Goal: Check status: Check status

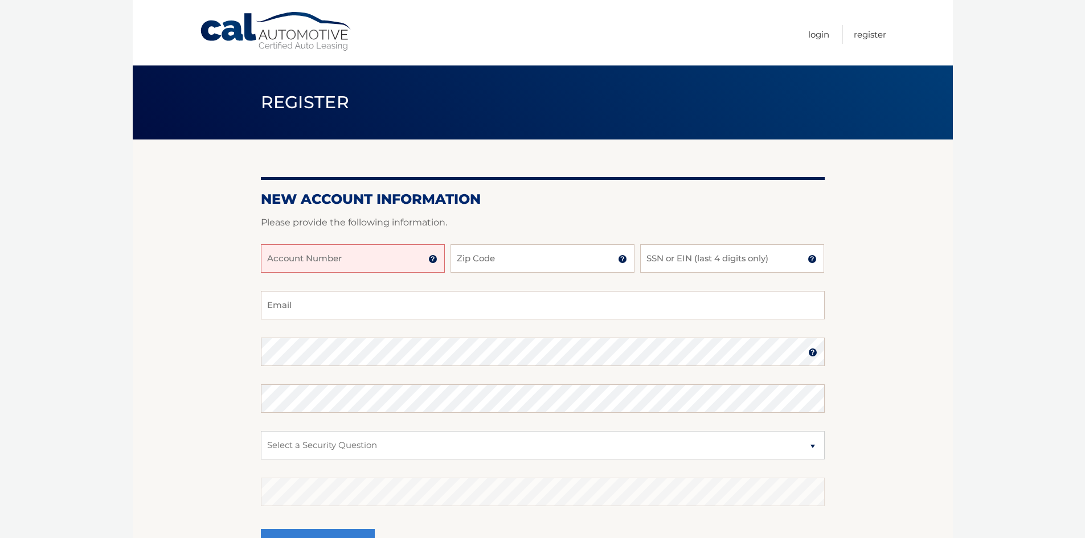
click at [365, 257] on input "Account Number" at bounding box center [353, 258] width 184 height 28
click at [324, 257] on input "Account Number" at bounding box center [353, 258] width 184 height 28
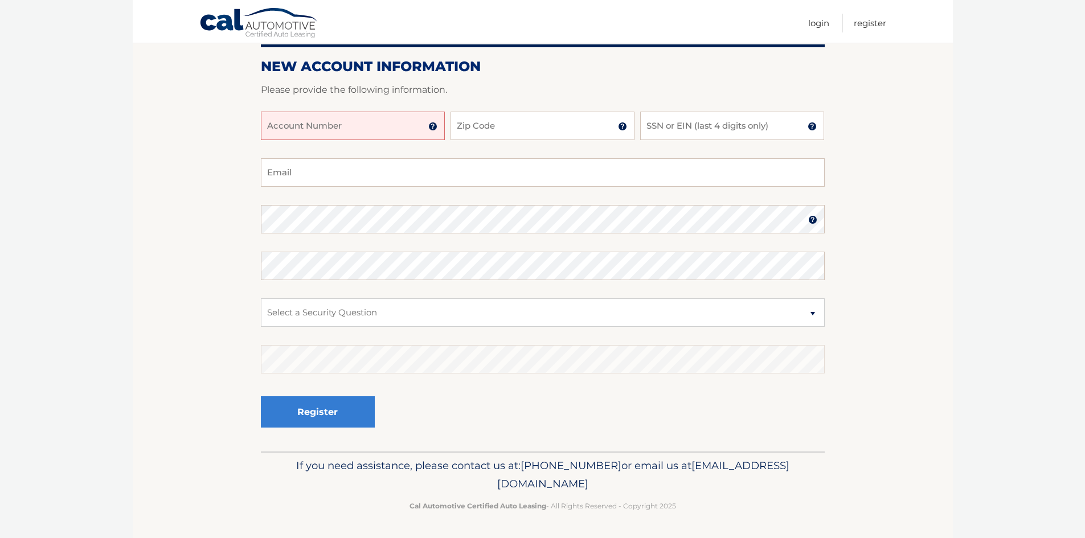
click at [365, 133] on input "Account Number" at bounding box center [353, 126] width 184 height 28
type input "44455529516"
type input "33073"
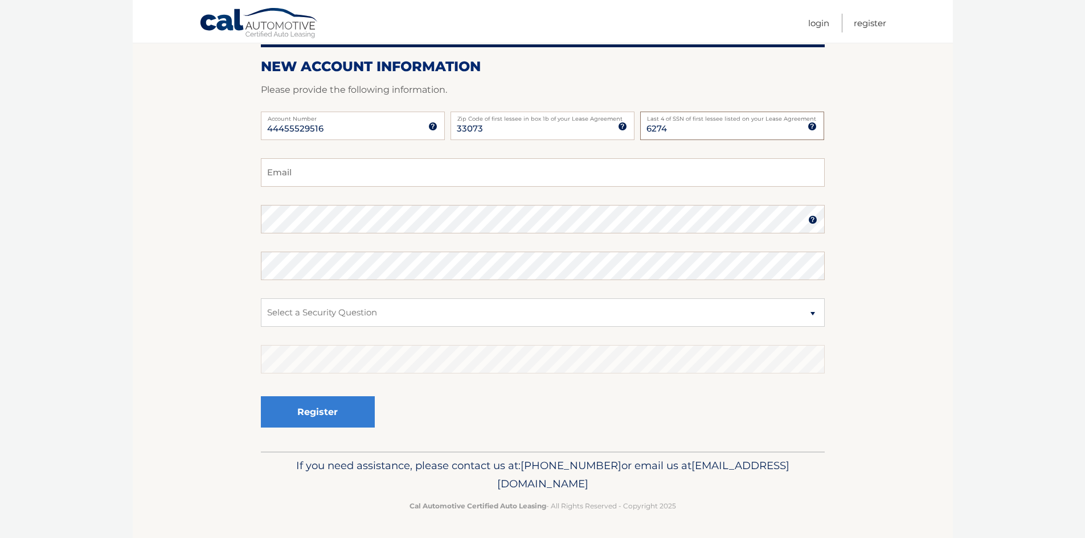
type input "6274"
click at [480, 171] on input "Email" at bounding box center [543, 172] width 564 height 28
type input "wraya25@msn.com"
click at [330, 309] on select "Select a Security Question What was the name of your elementary school? What is…" at bounding box center [543, 312] width 564 height 28
select select "2"
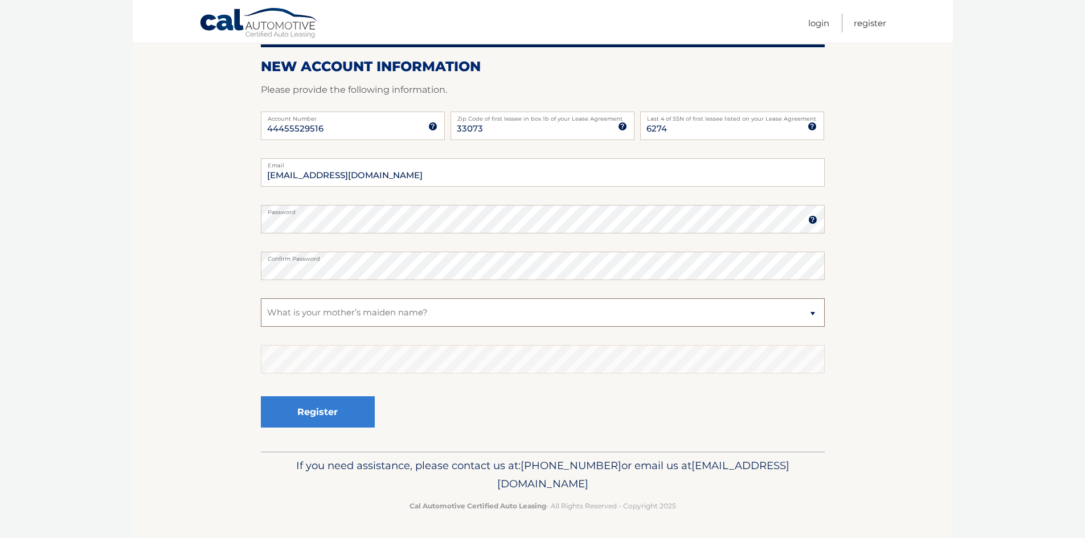
click at [261, 298] on select "Select a Security Question What was the name of your elementary school? What is…" at bounding box center [543, 312] width 564 height 28
click at [345, 420] on button "Register" at bounding box center [318, 411] width 114 height 31
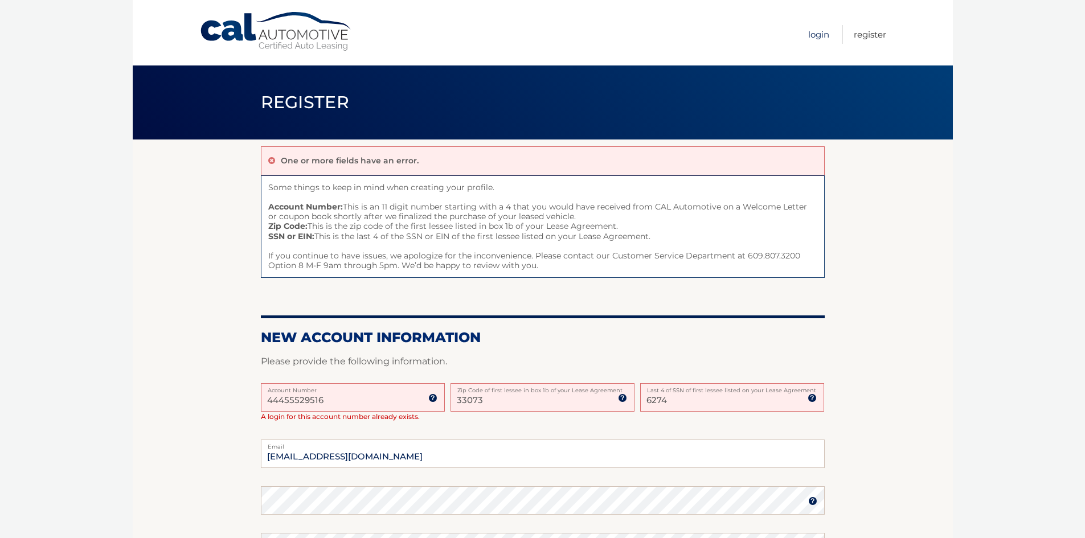
click at [825, 35] on link "Login" at bounding box center [818, 34] width 21 height 19
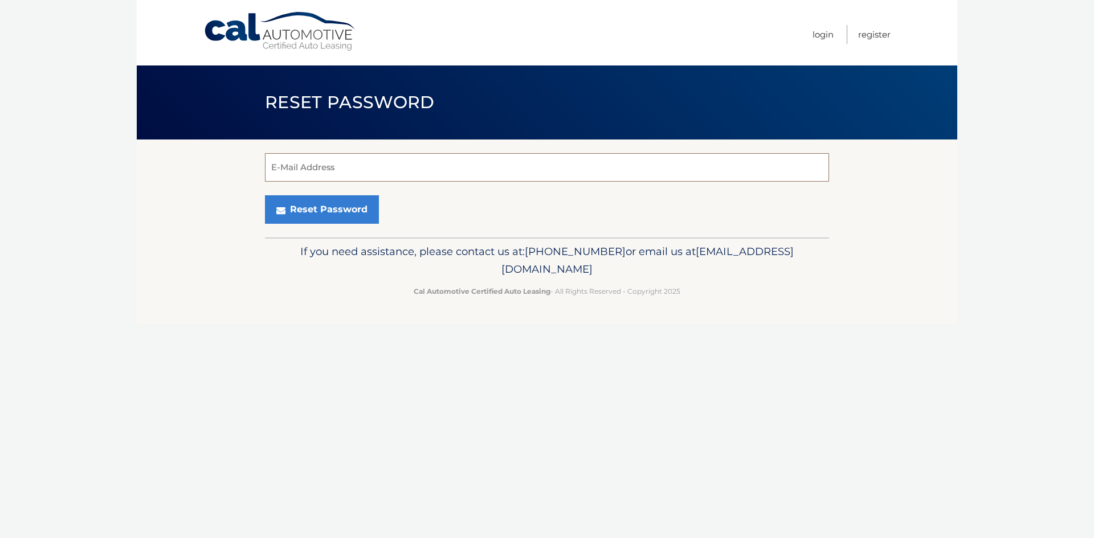
click at [349, 159] on input "E-Mail Address" at bounding box center [547, 167] width 564 height 28
type input "wraya25@msn.com"
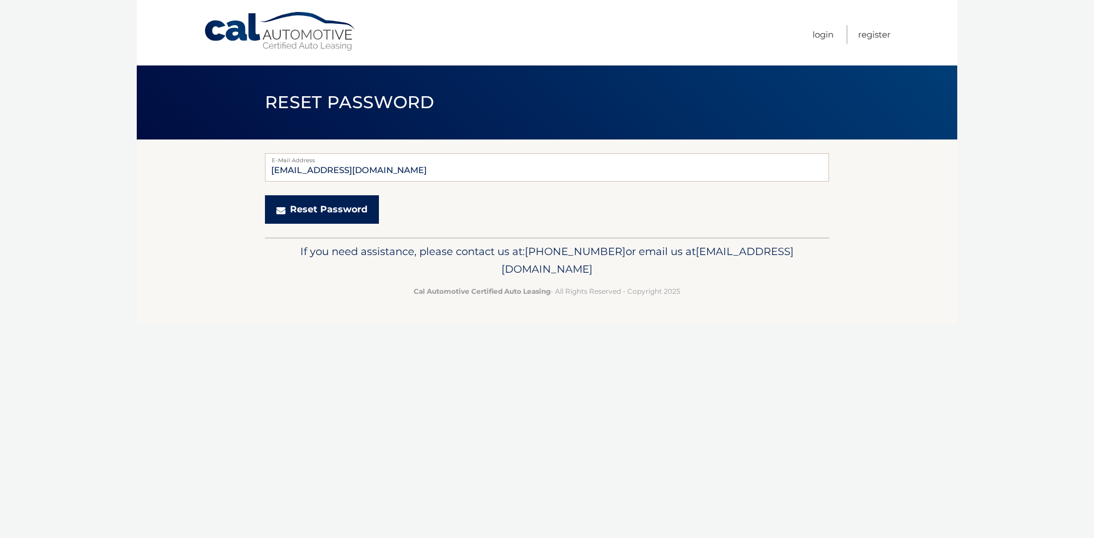
click at [330, 209] on button "Reset Password" at bounding box center [322, 209] width 114 height 28
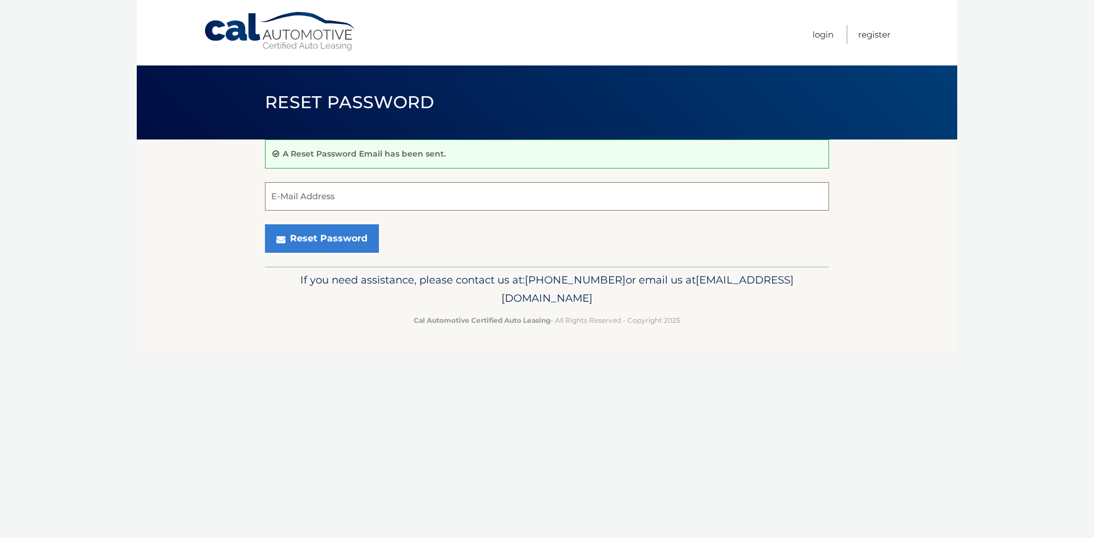
click at [335, 200] on input "E-Mail Address" at bounding box center [547, 196] width 564 height 28
click at [821, 34] on link "Login" at bounding box center [822, 34] width 21 height 19
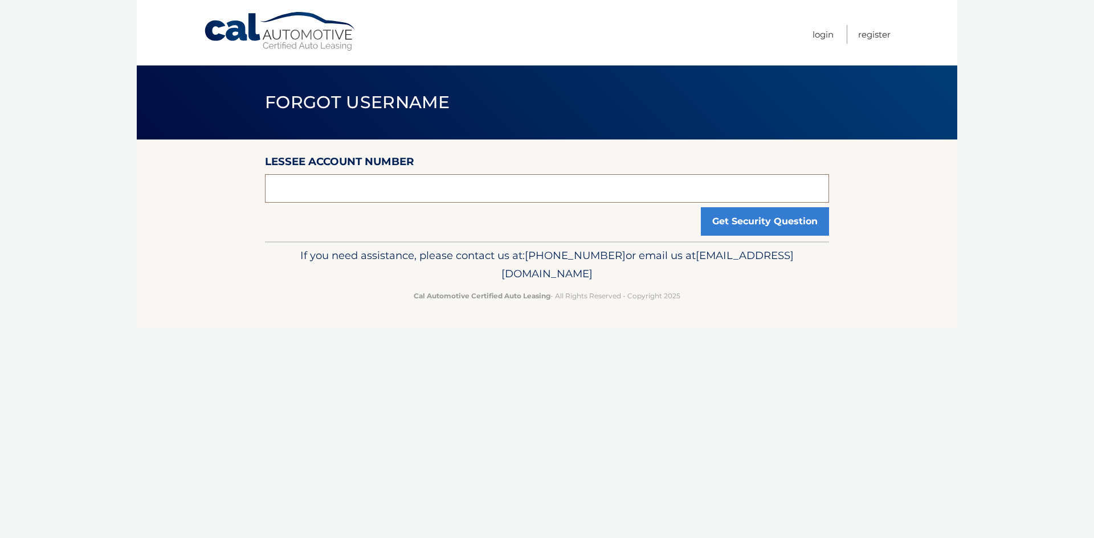
click at [445, 191] on input "text" at bounding box center [547, 188] width 564 height 28
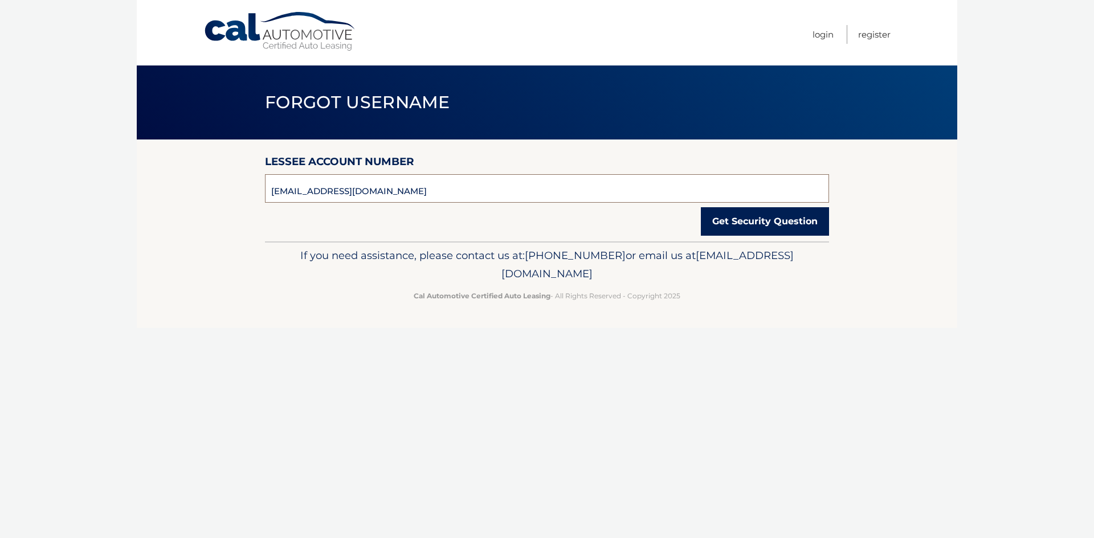
type input "[EMAIL_ADDRESS][DOMAIN_NAME]"
click at [765, 218] on button "Get Security Question" at bounding box center [765, 221] width 128 height 28
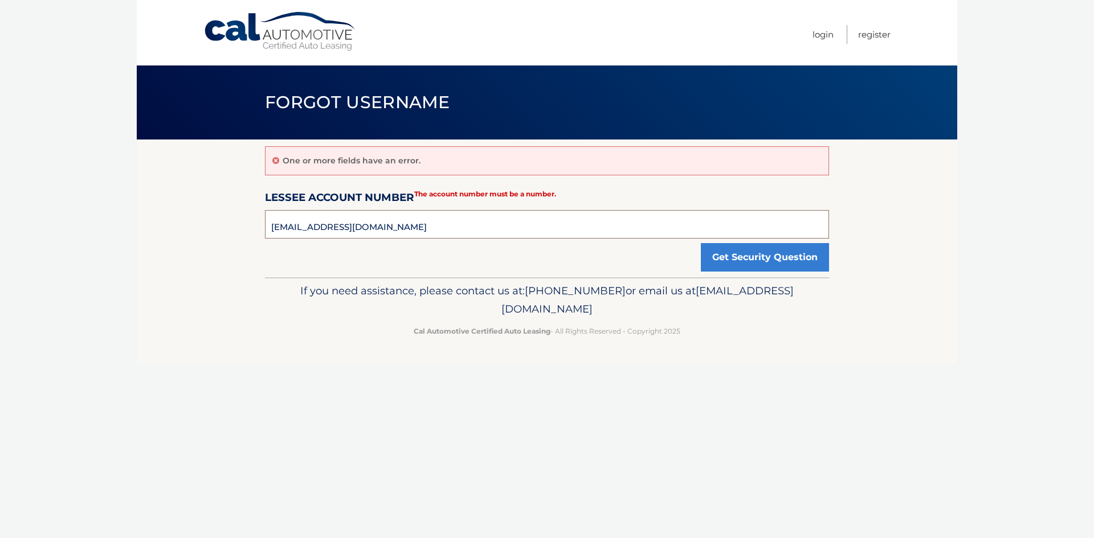
drag, startPoint x: 386, startPoint y: 226, endPoint x: 261, endPoint y: 228, distance: 124.7
click at [261, 228] on section "One or more fields have an error. Lessee Account Number [EMAIL_ADDRESS][DOMAIN_…" at bounding box center [547, 209] width 820 height 138
type input "44455529516"
click at [761, 258] on button "Get Security Question" at bounding box center [765, 257] width 128 height 28
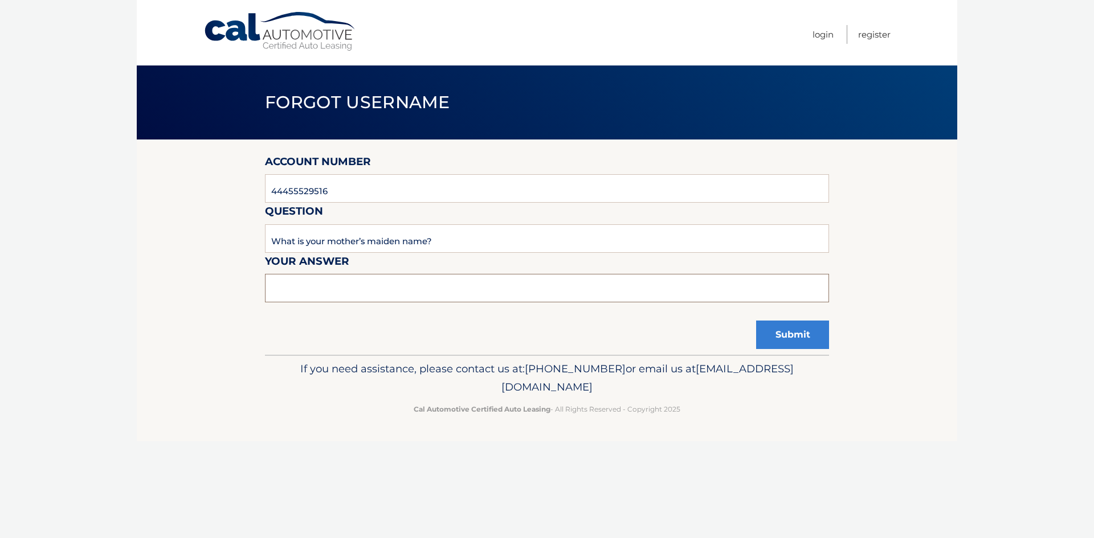
click at [347, 295] on input "text" at bounding box center [547, 288] width 564 height 28
type input "yassmine"
click at [780, 335] on button "Submit" at bounding box center [792, 335] width 73 height 28
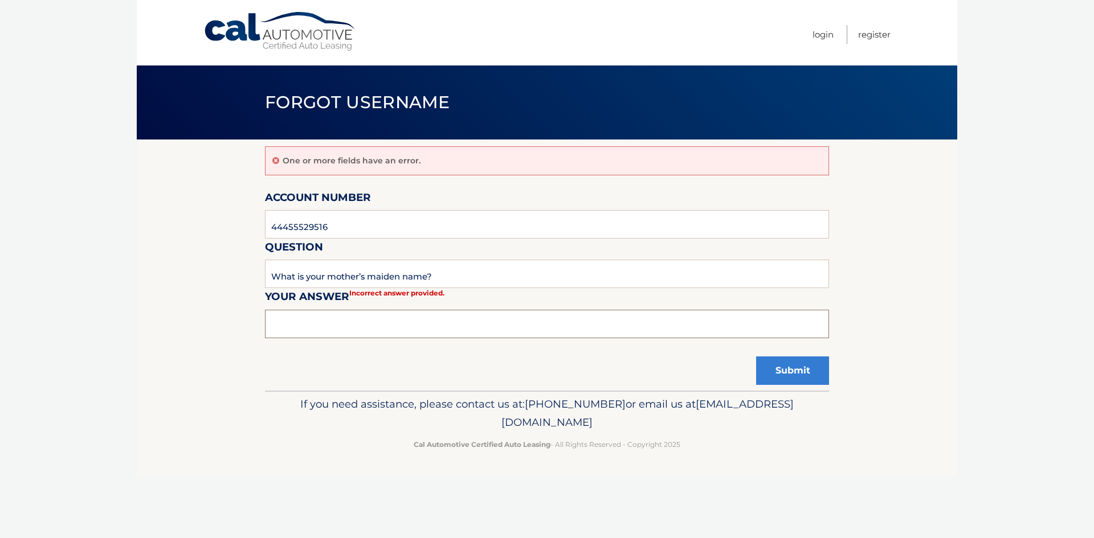
click at [330, 322] on input "text" at bounding box center [547, 324] width 564 height 28
type input "yasmine"
click at [812, 362] on button "Submit" at bounding box center [792, 371] width 73 height 28
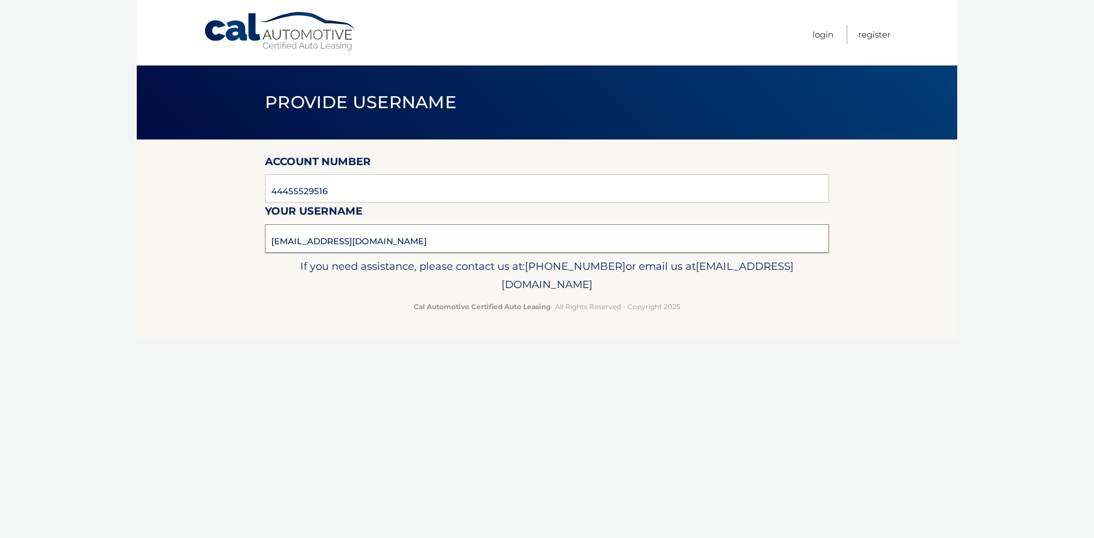
click at [318, 239] on input "wraya25@msn.com" at bounding box center [547, 238] width 564 height 28
click at [828, 38] on link "Login" at bounding box center [822, 34] width 21 height 19
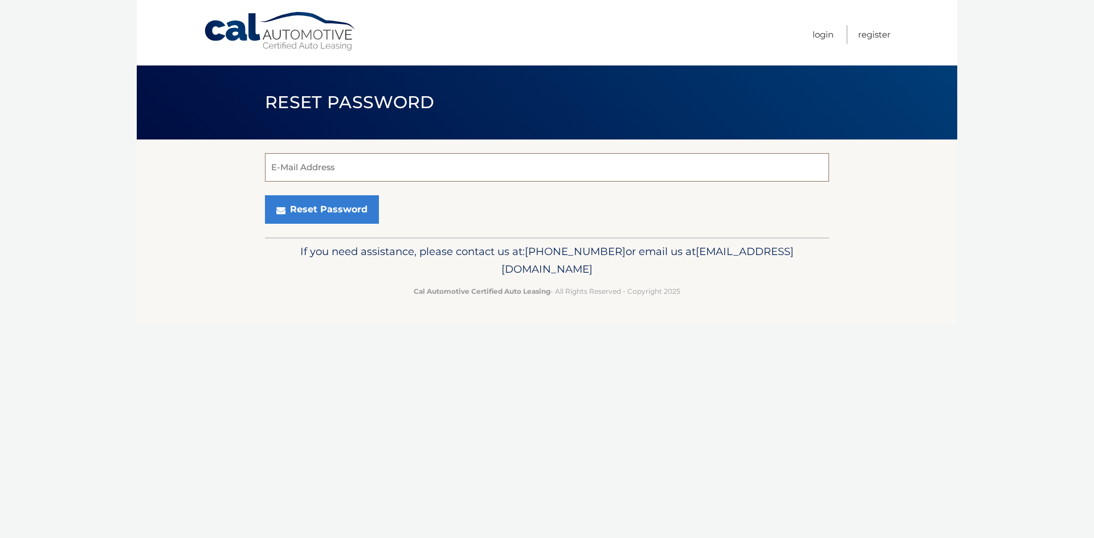
click at [343, 171] on input "E-Mail Address" at bounding box center [547, 167] width 564 height 28
type input "[EMAIL_ADDRESS][DOMAIN_NAME]"
click at [819, 35] on link "Login" at bounding box center [822, 34] width 21 height 19
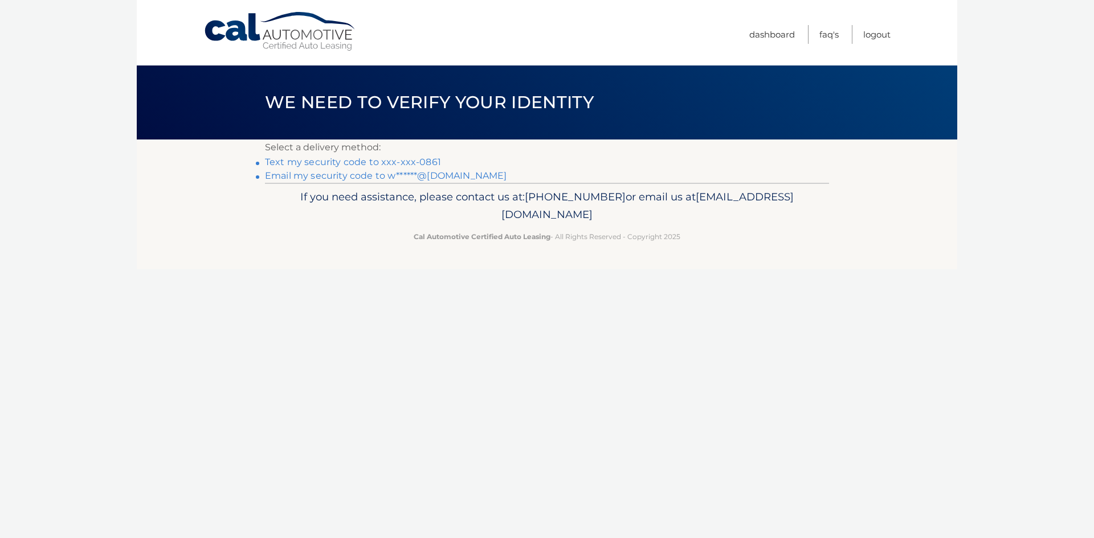
click at [390, 162] on link "Text my security code to xxx-xxx-0861" at bounding box center [353, 162] width 176 height 11
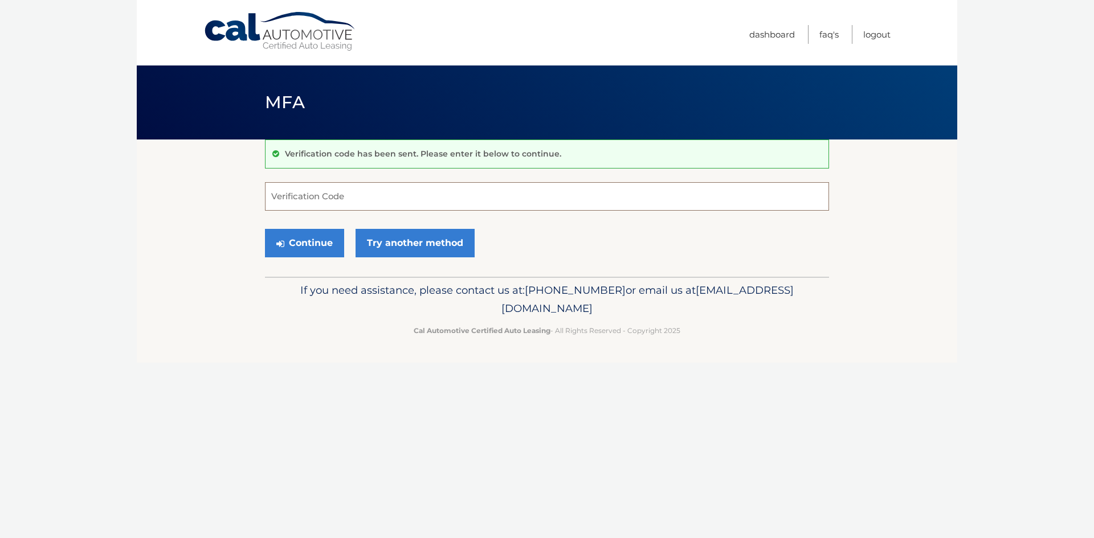
click at [314, 191] on input "Verification Code" at bounding box center [547, 196] width 564 height 28
type input "807531"
click at [320, 246] on button "Continue" at bounding box center [304, 243] width 79 height 28
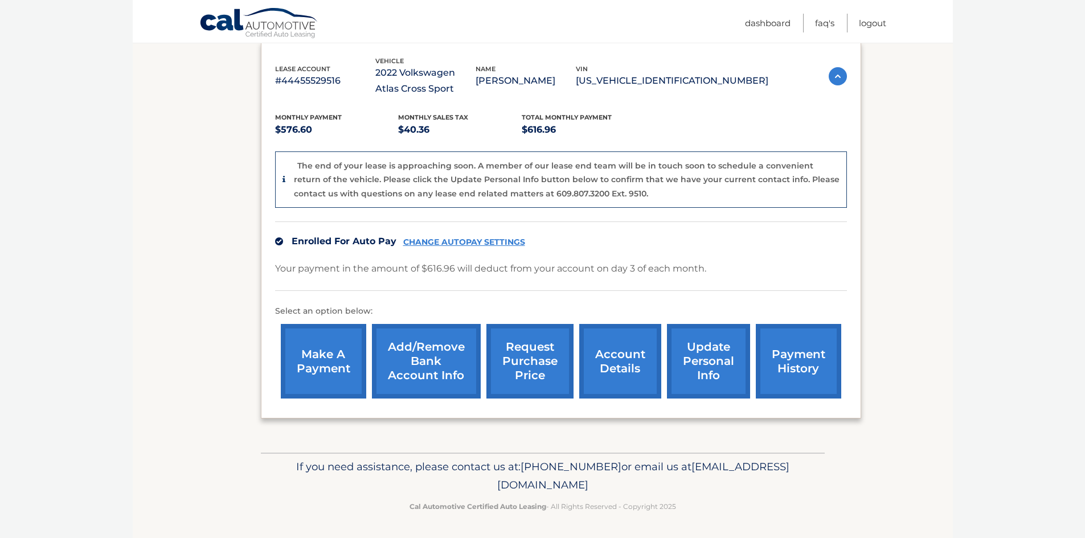
scroll to position [195, 0]
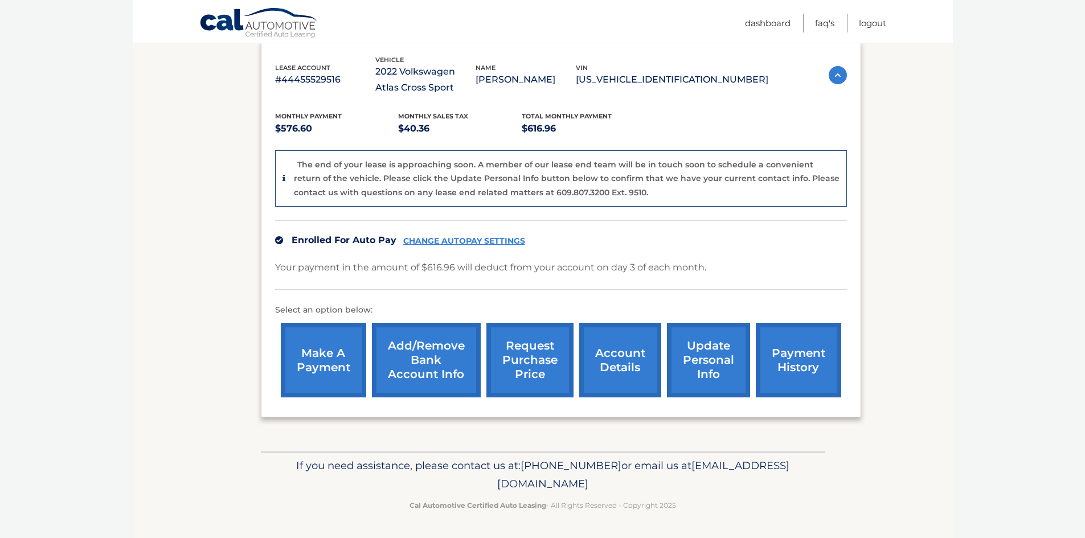
click at [620, 367] on link "account details" at bounding box center [620, 360] width 82 height 75
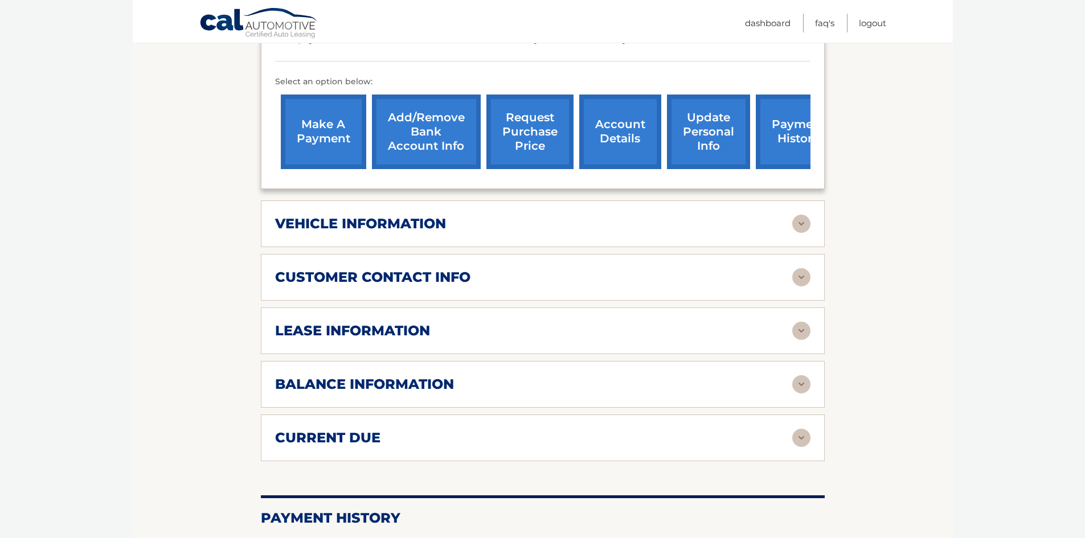
scroll to position [380, 0]
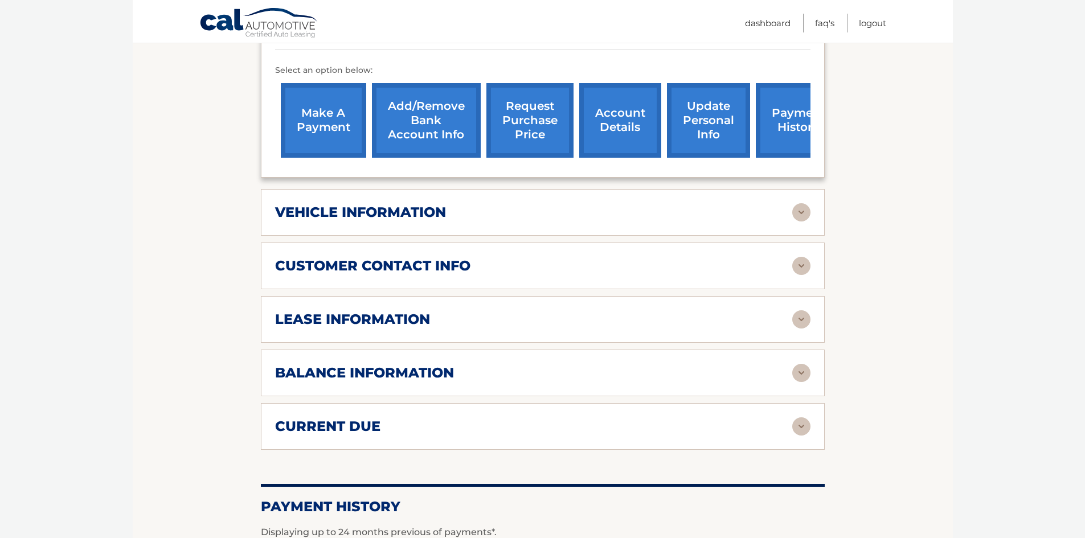
click at [800, 318] on img at bounding box center [801, 319] width 18 height 18
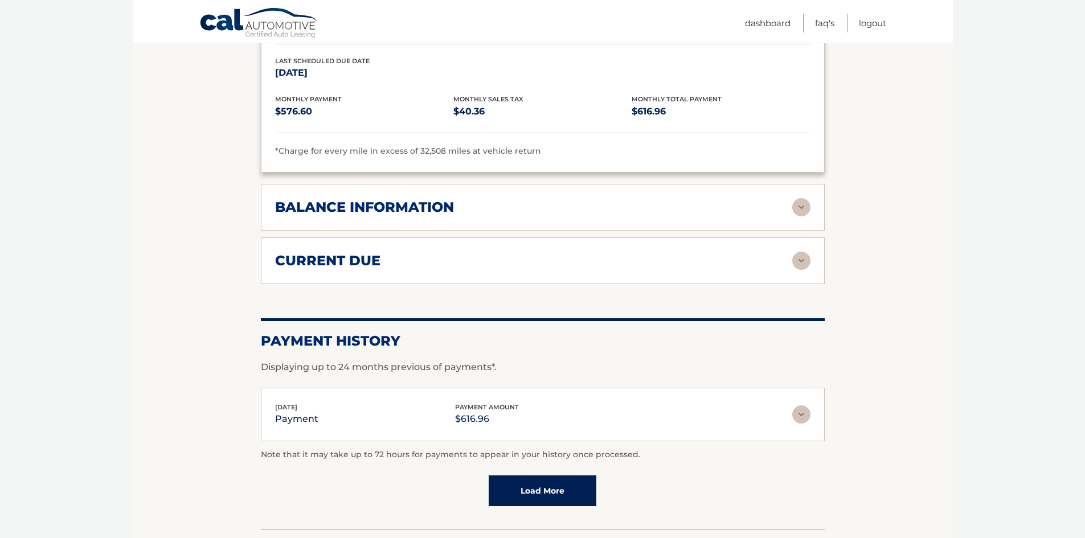
scroll to position [837, 0]
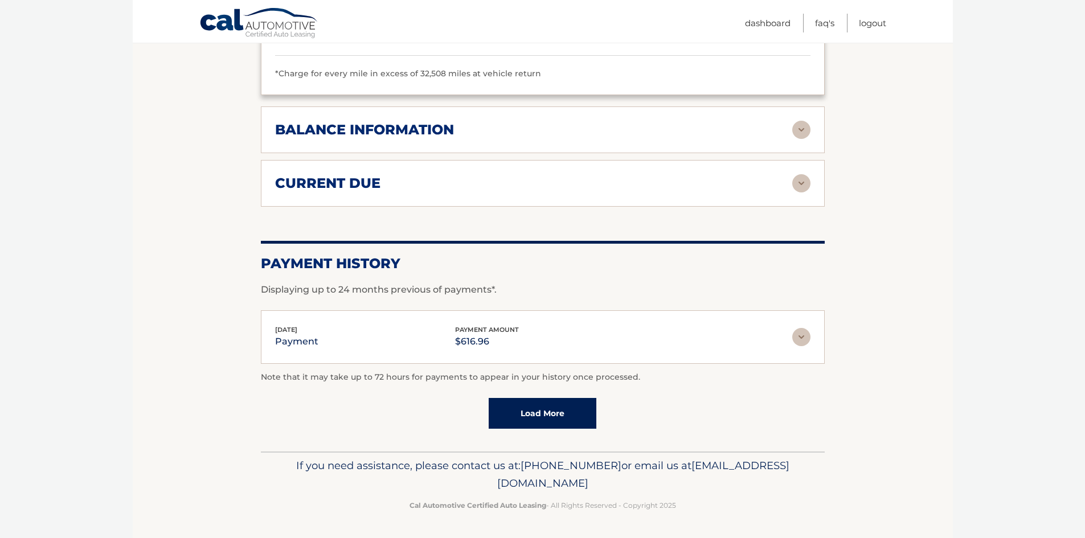
click at [800, 129] on img at bounding box center [801, 130] width 18 height 18
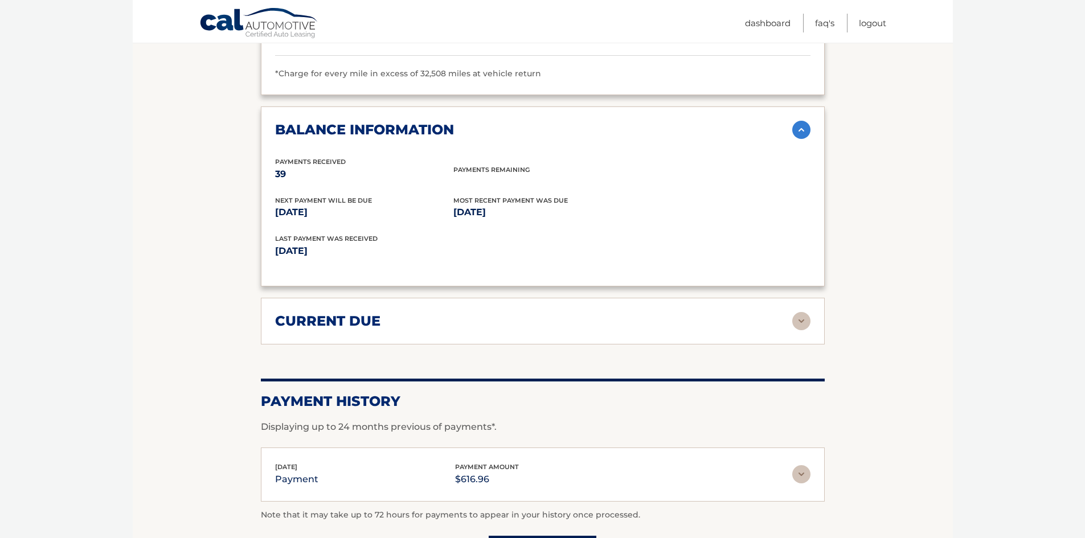
click at [805, 322] on img at bounding box center [801, 321] width 18 height 18
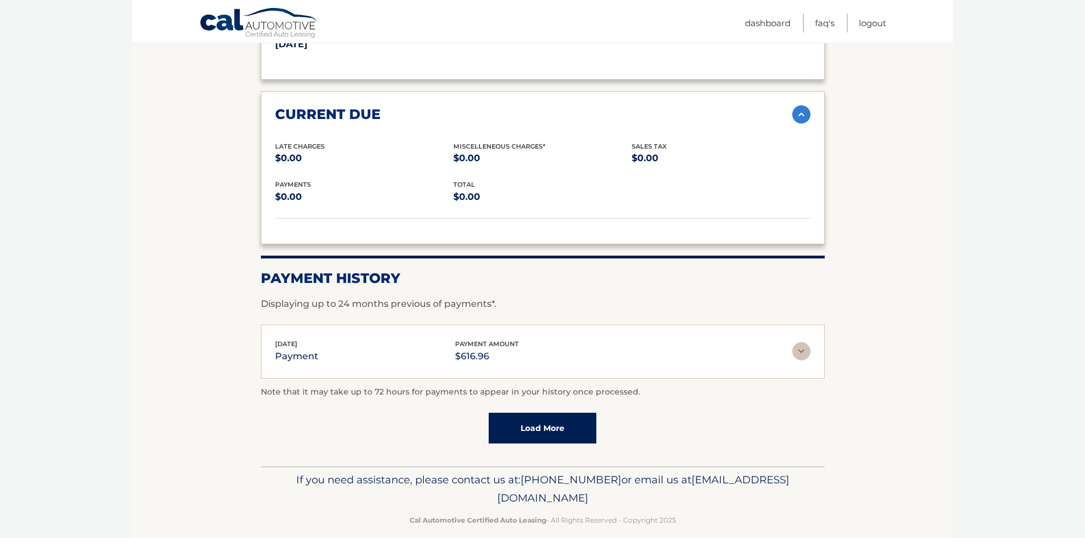
scroll to position [1058, 0]
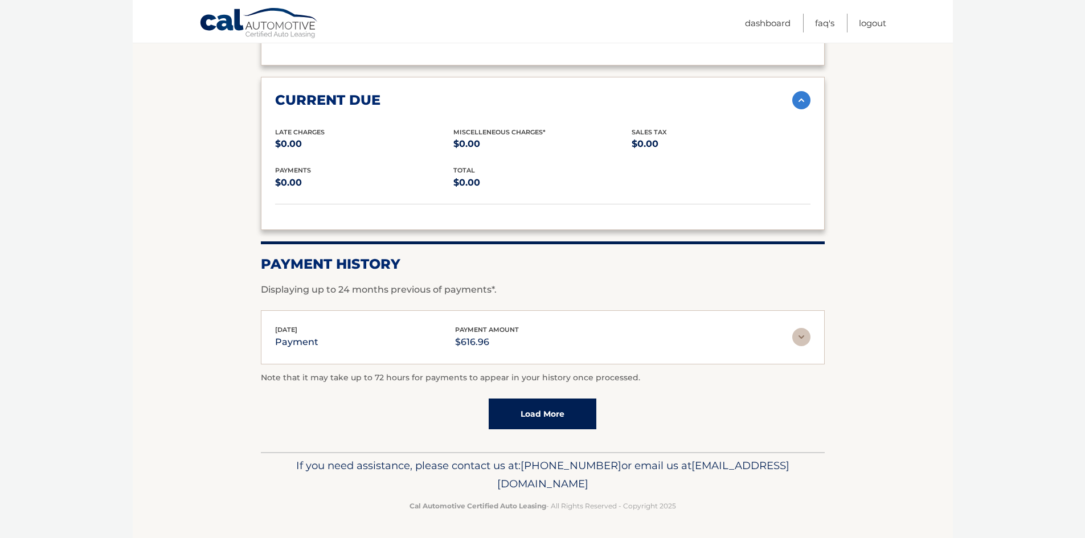
click at [568, 414] on link "Load More" at bounding box center [543, 414] width 108 height 31
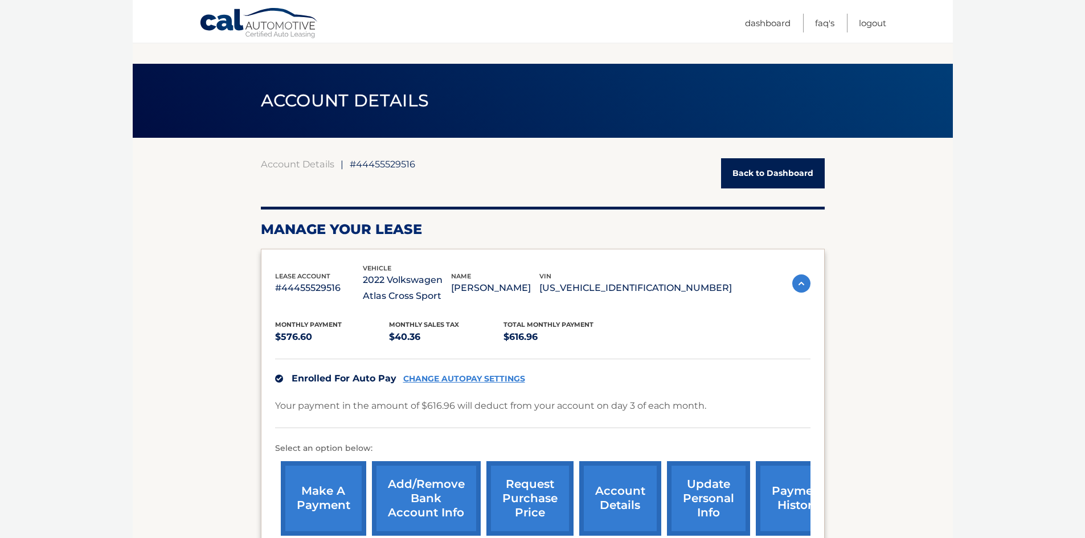
scroll to position [0, 0]
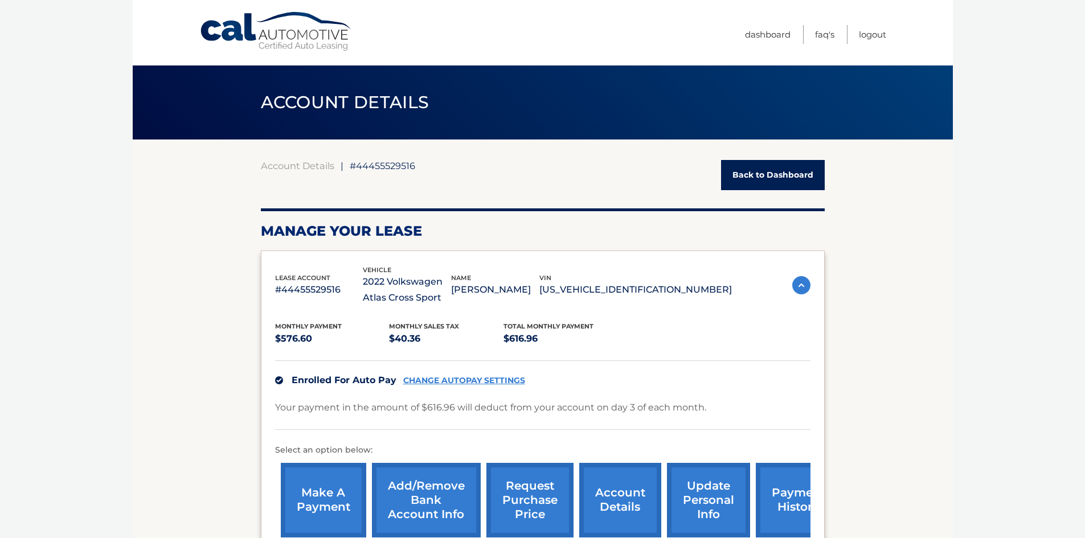
click at [766, 174] on link "Back to Dashboard" at bounding box center [773, 175] width 104 height 30
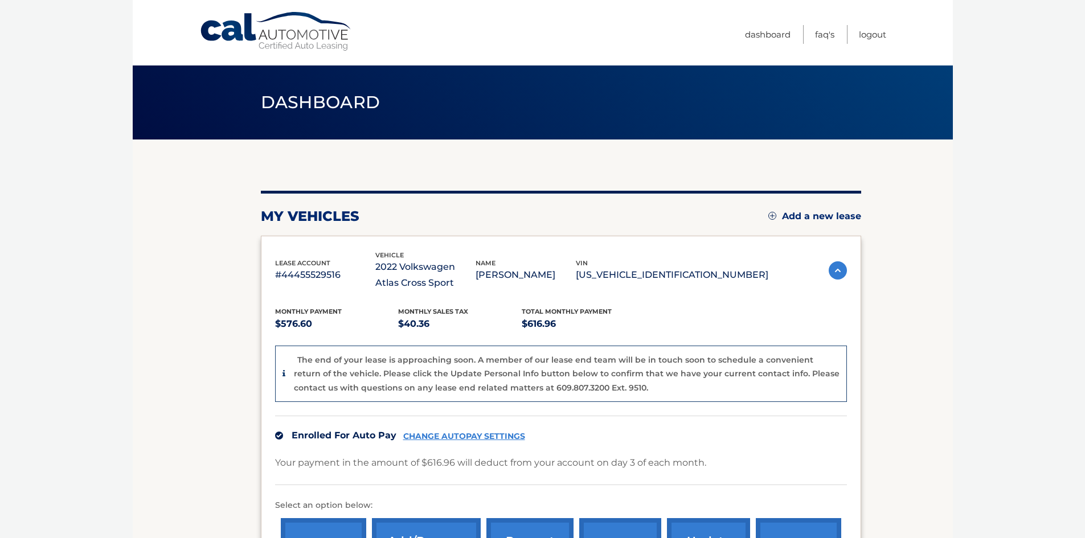
click at [838, 271] on img at bounding box center [838, 270] width 18 height 18
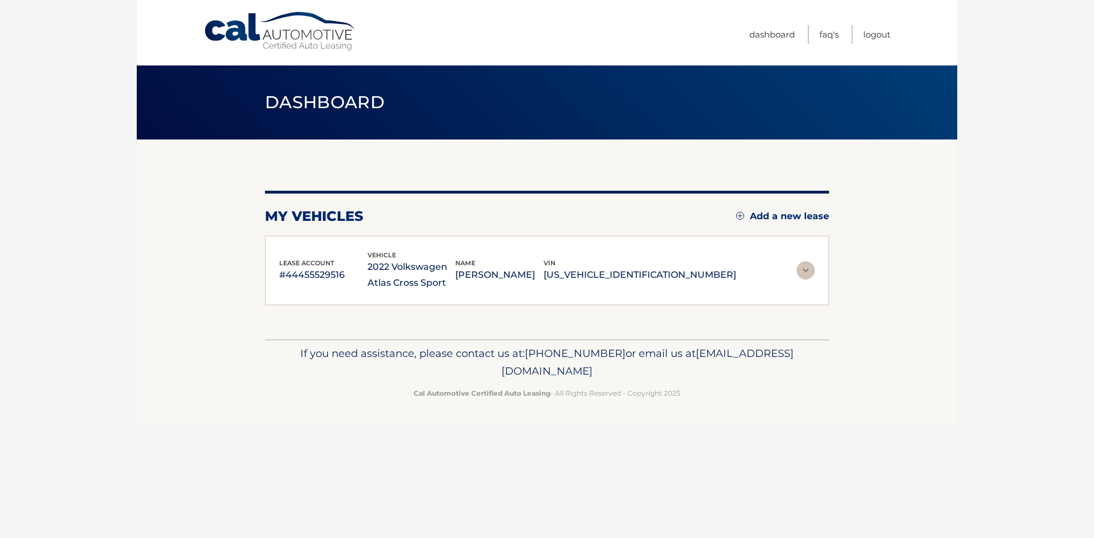
click at [802, 272] on img at bounding box center [805, 270] width 18 height 18
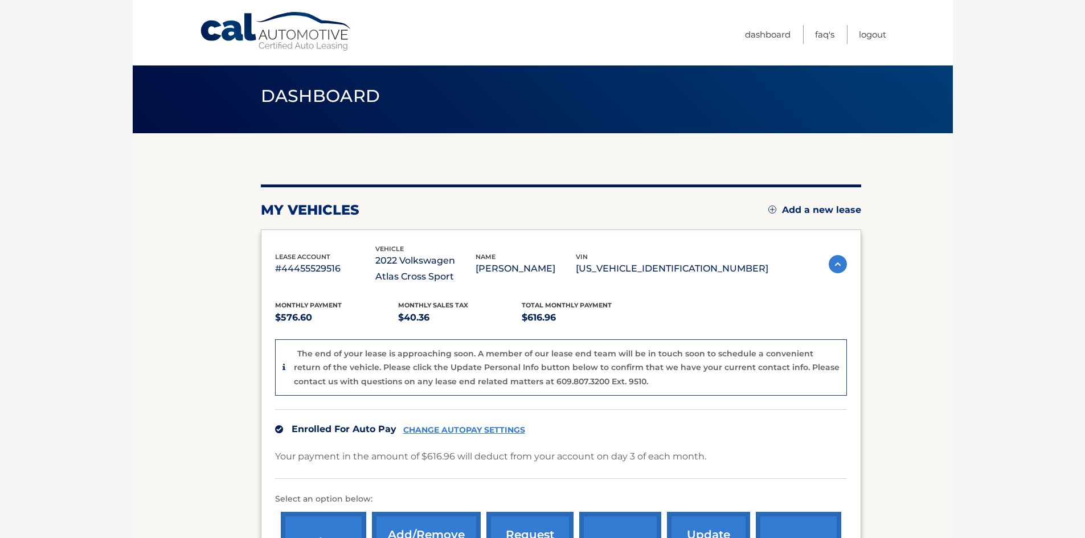
scroll to position [190, 0]
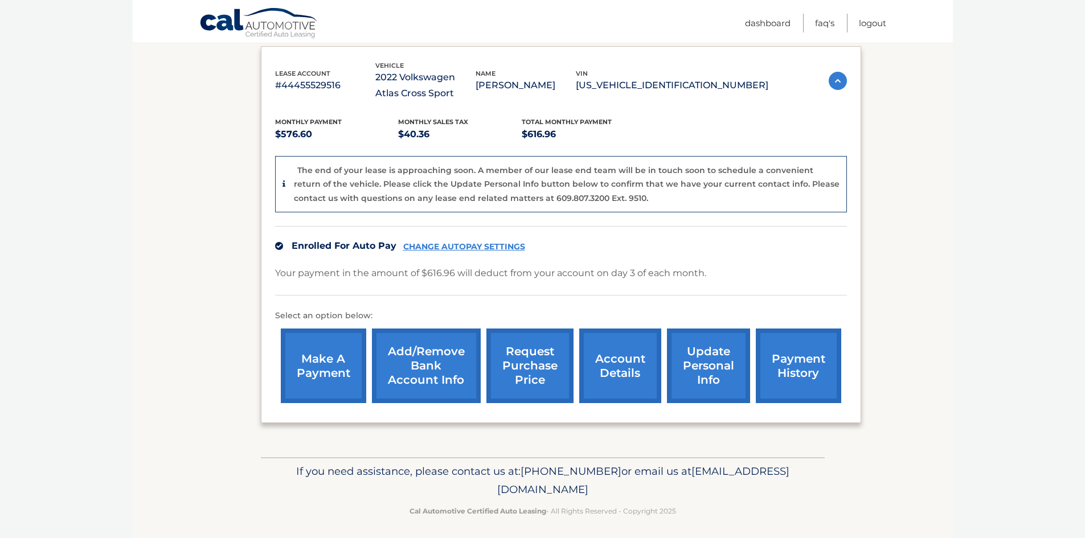
click at [630, 365] on link "account details" at bounding box center [620, 366] width 82 height 75
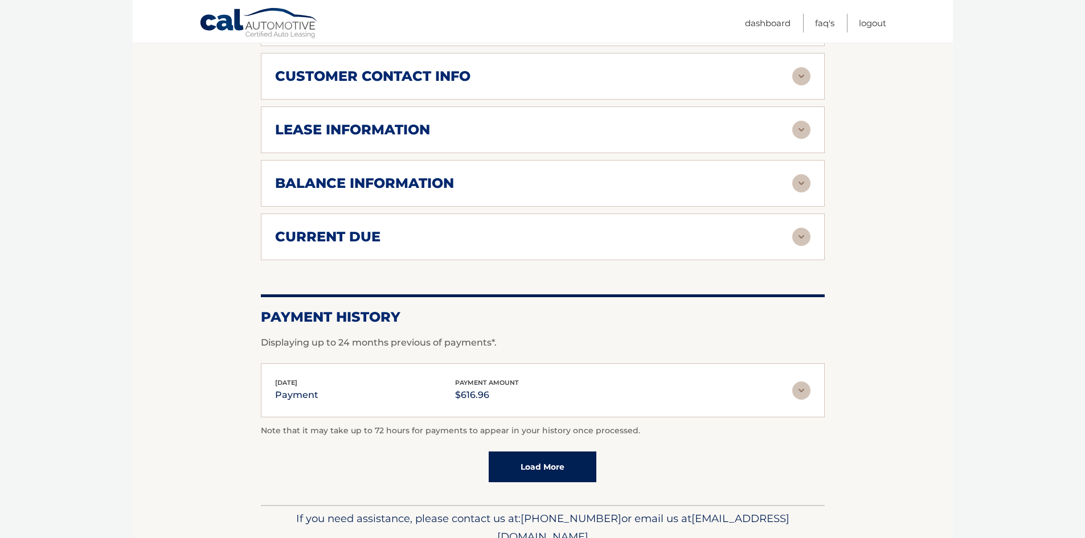
scroll to position [190, 0]
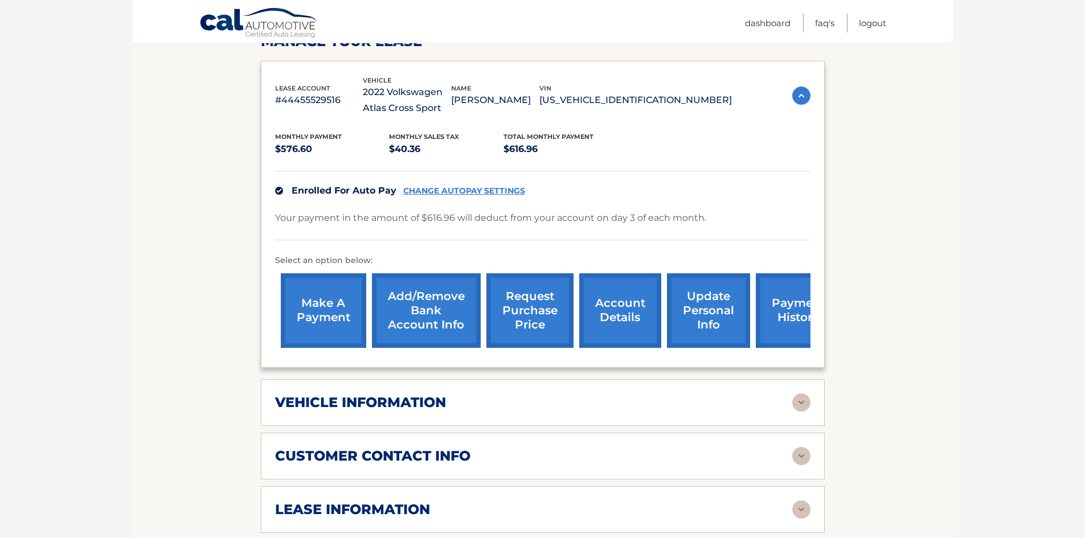
click at [796, 403] on img at bounding box center [801, 403] width 18 height 18
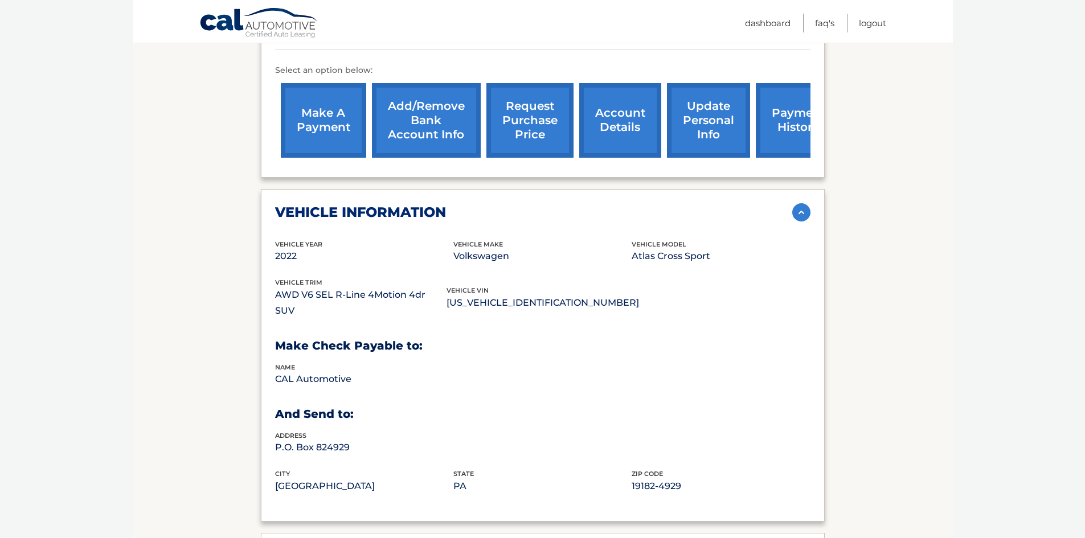
scroll to position [759, 0]
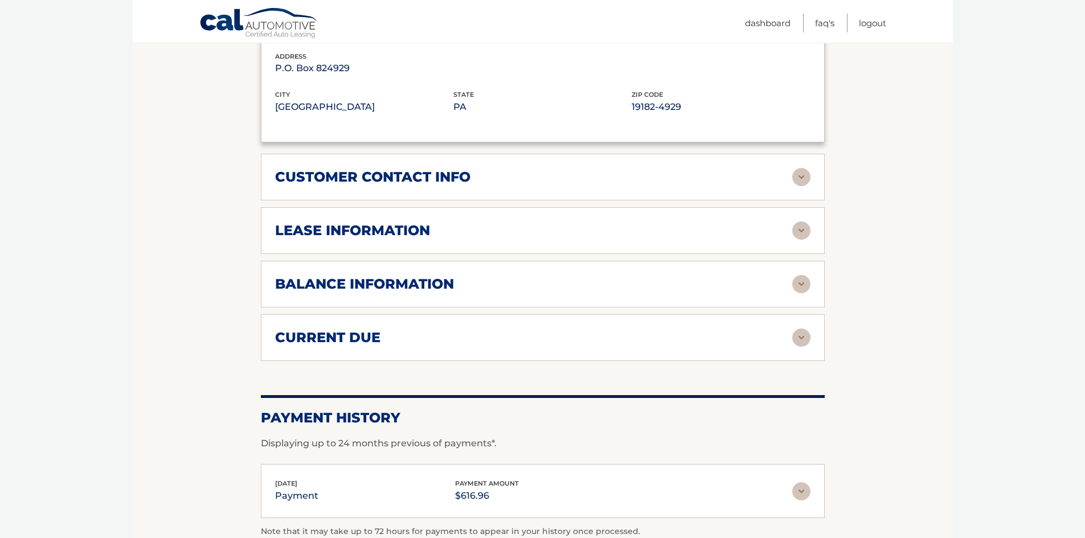
click at [796, 222] on img at bounding box center [801, 231] width 18 height 18
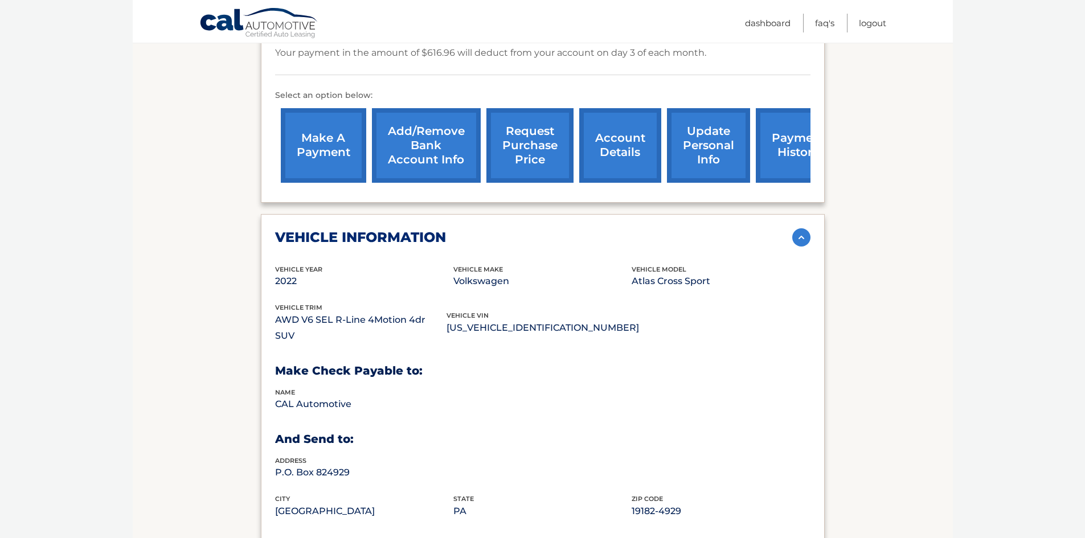
scroll to position [380, 0]
